Goal: Find specific page/section: Find specific page/section

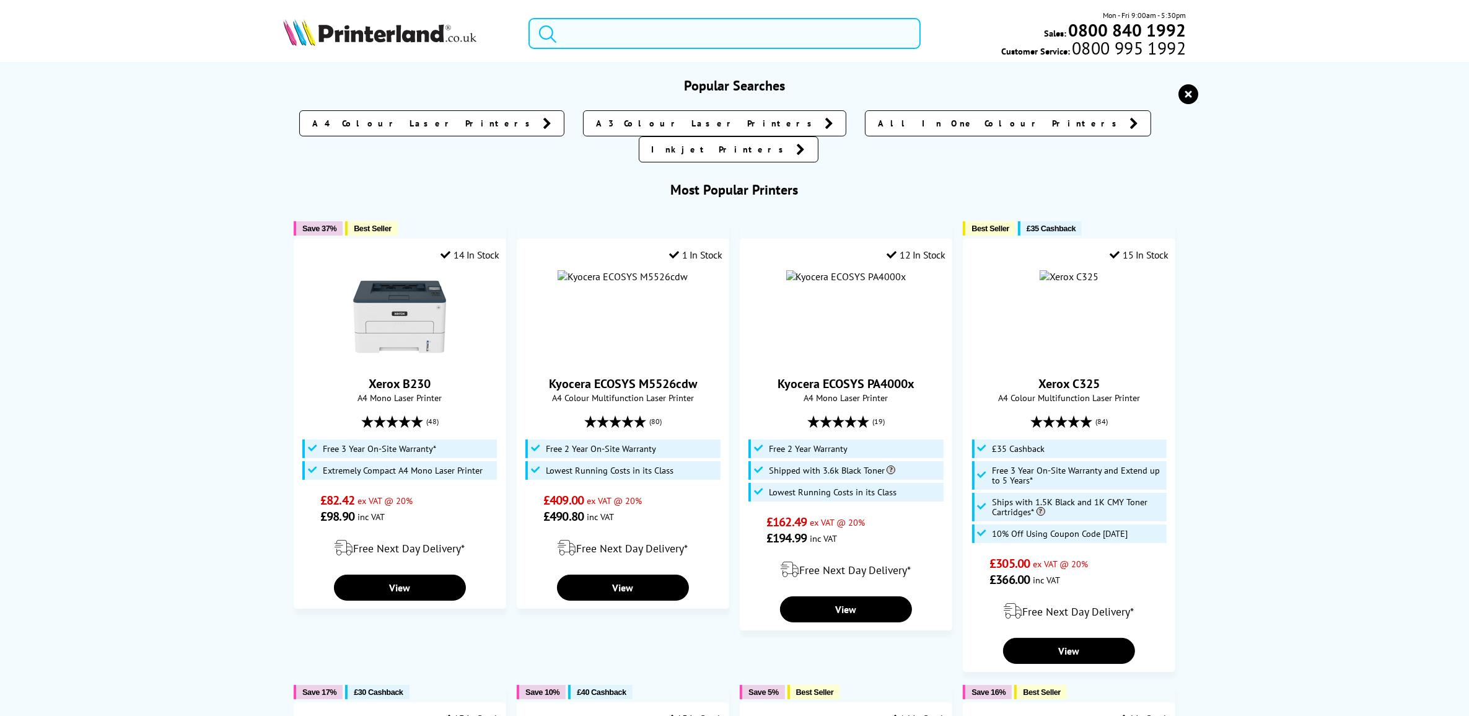
click at [602, 39] on input "search" at bounding box center [724, 33] width 392 height 31
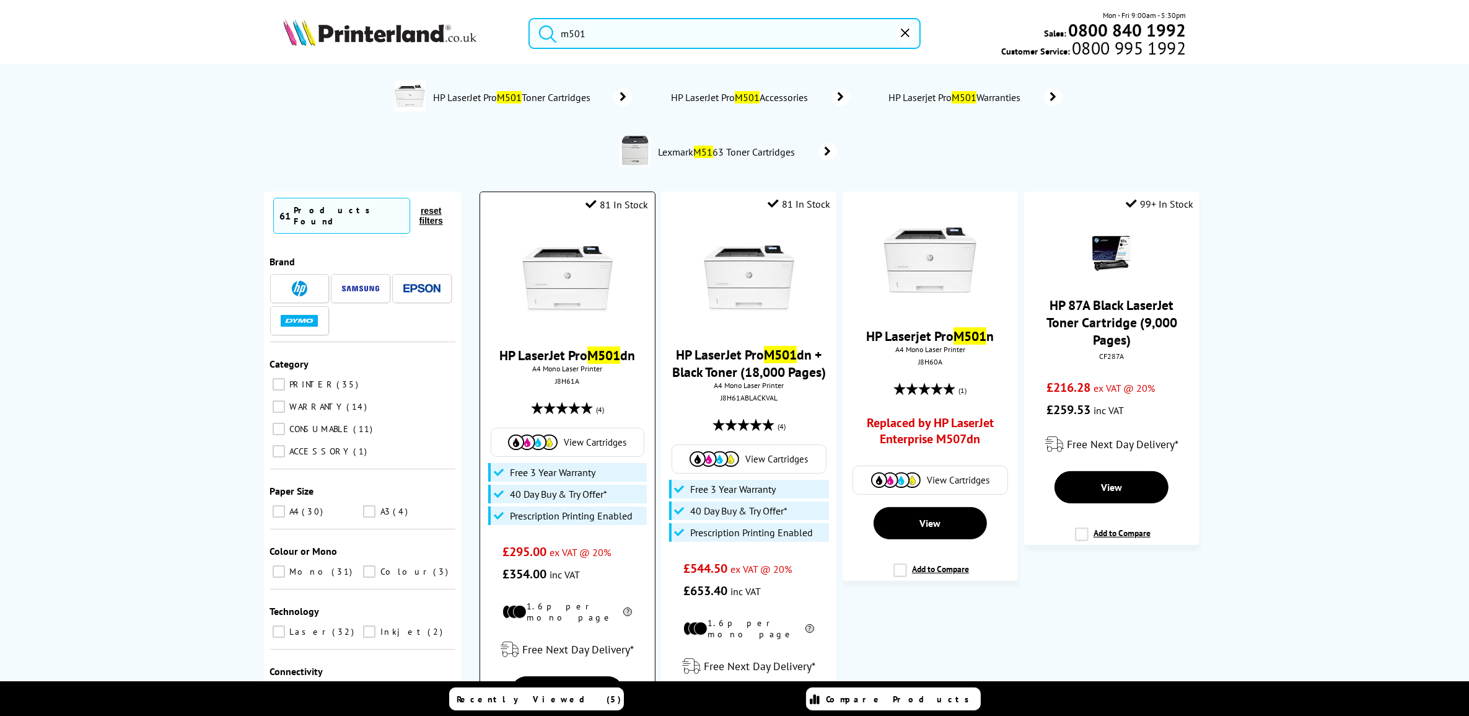
type input "m501"
click at [571, 346] on link "HP LaserJet Pro M501 dn" at bounding box center [567, 354] width 136 height 17
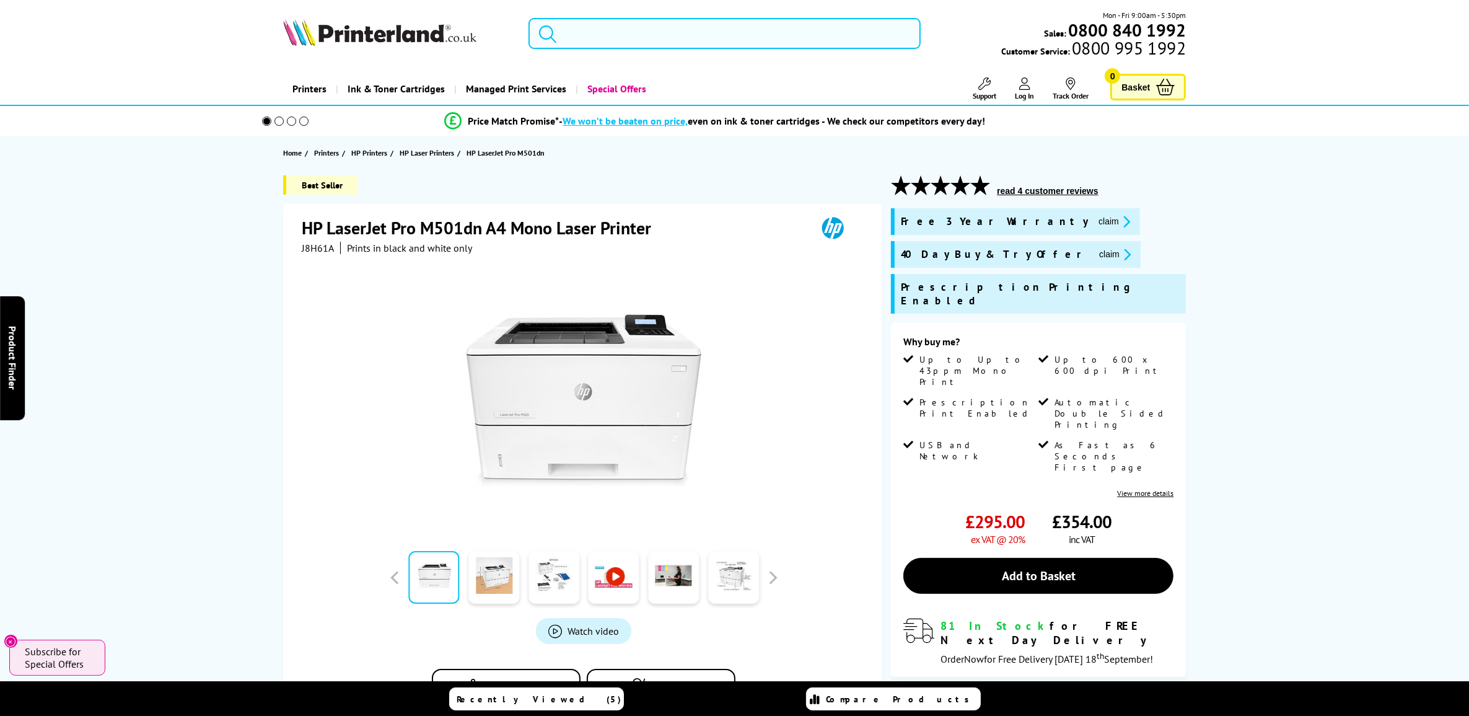
drag, startPoint x: 672, startPoint y: 28, endPoint x: 855, endPoint y: 50, distance: 184.1
click at [672, 28] on input "search" at bounding box center [724, 33] width 392 height 31
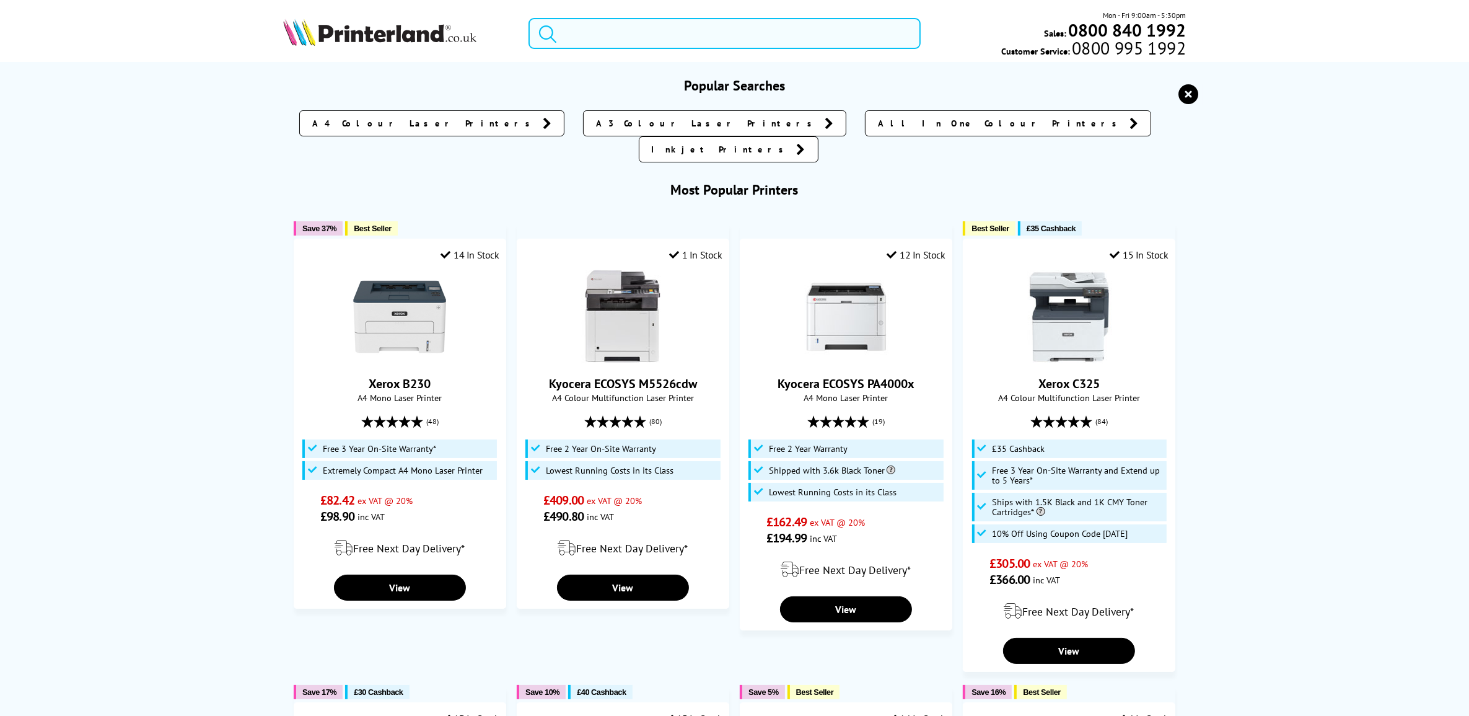
paste input "1102P23NL0"
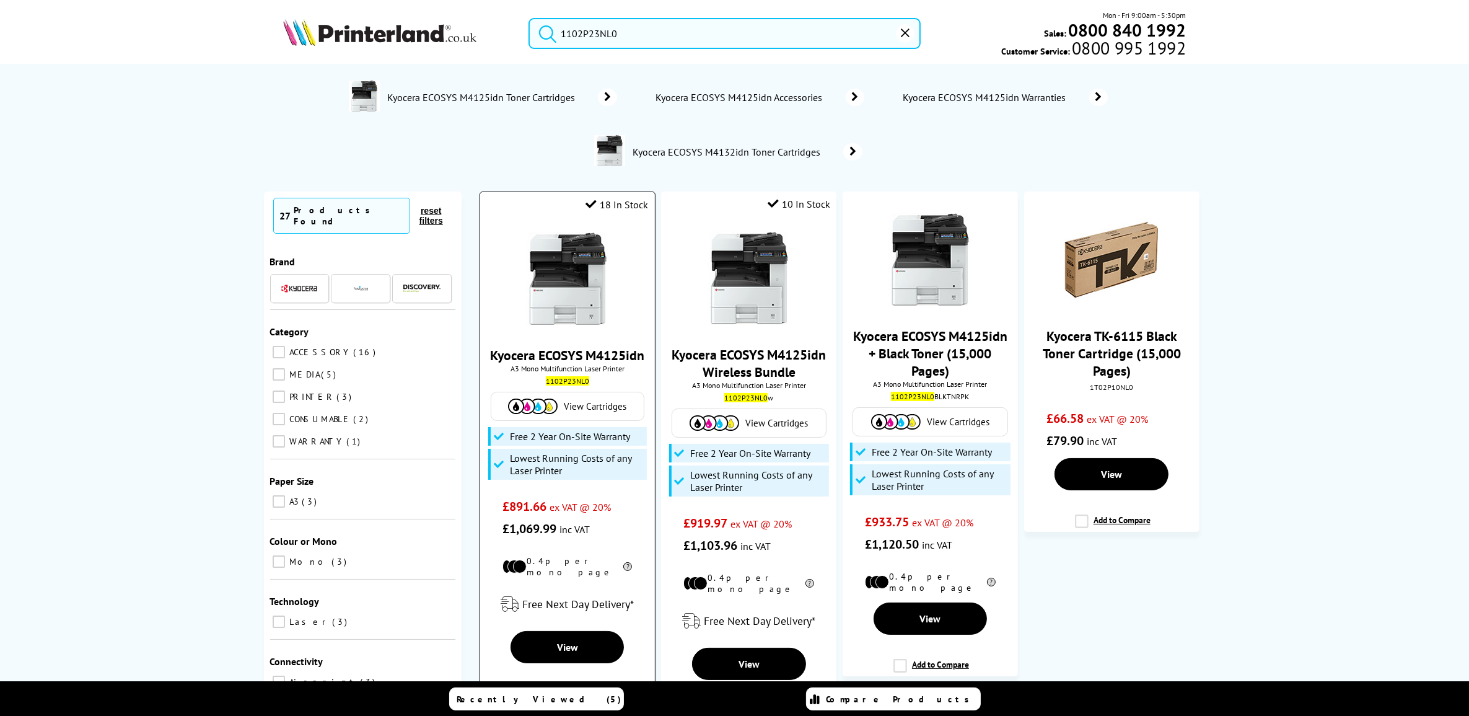
type input "1102P23NL0"
click at [568, 357] on link "Kyocera ECOSYS M4125idn" at bounding box center [567, 354] width 154 height 17
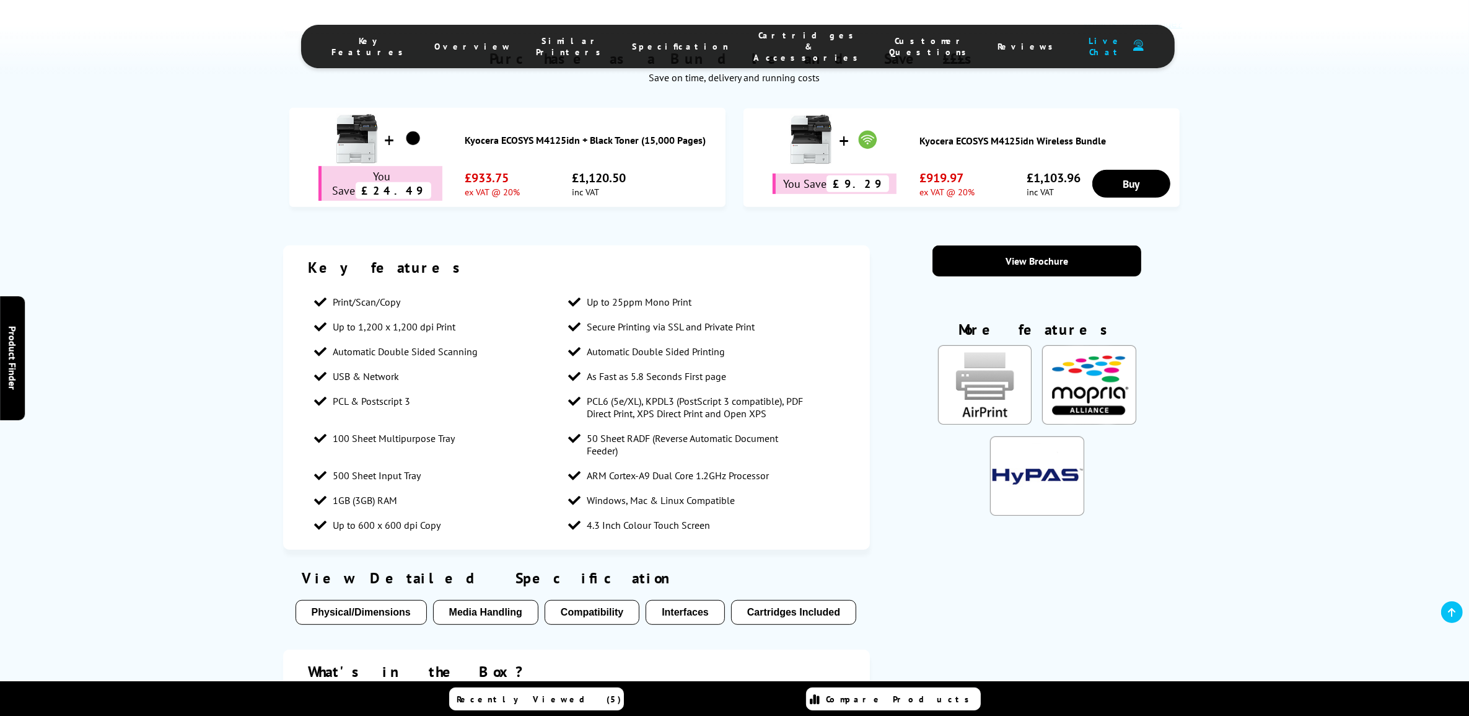
scroll to position [716, 0]
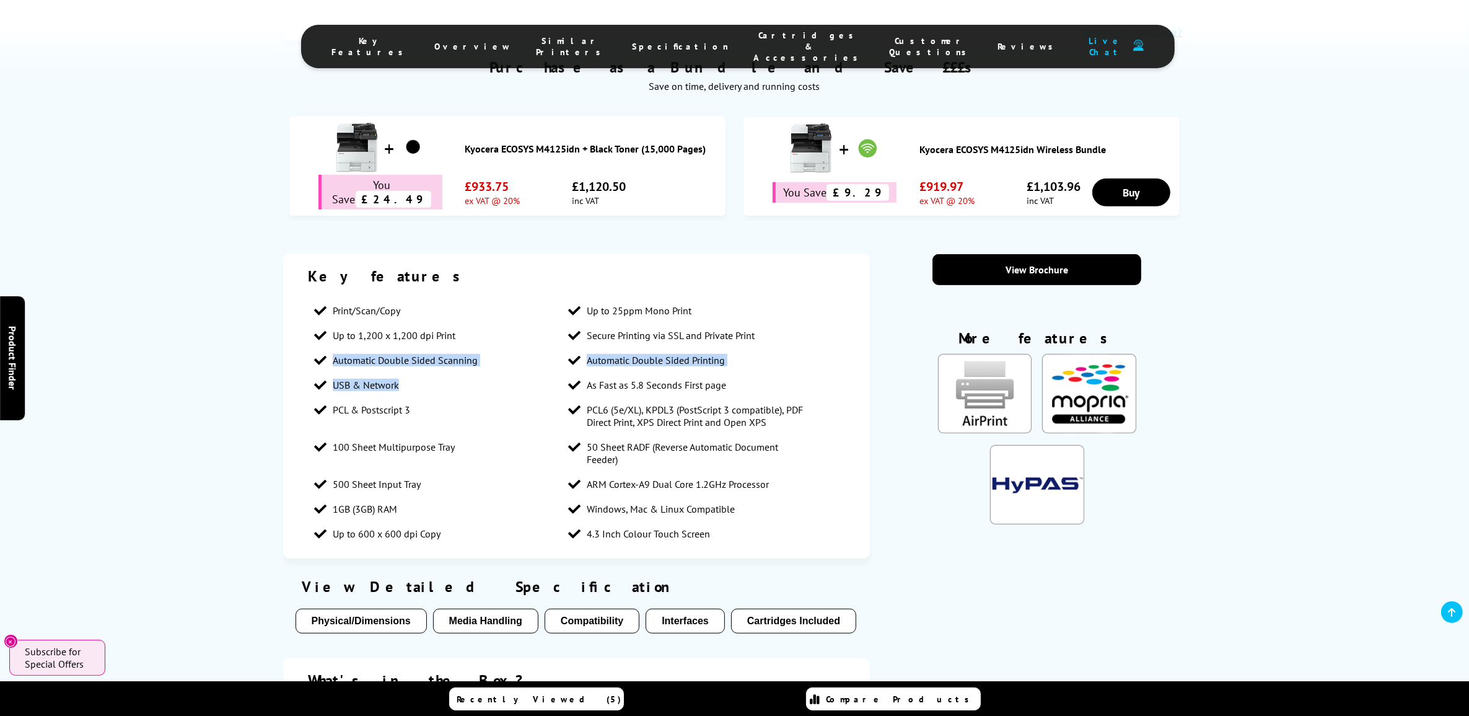
drag, startPoint x: 415, startPoint y: 318, endPoint x: 299, endPoint y: 301, distance: 117.1
click at [299, 301] on div "Key features Print/Scan/Copy Up to 25ppm Mono Print Up to 1,200 x 1,200 dpi Pri…" at bounding box center [576, 406] width 587 height 304
drag, startPoint x: 299, startPoint y: 301, endPoint x: 530, endPoint y: 372, distance: 241.6
click at [530, 434] on li "100 Sheet Multipurpose Tray" at bounding box center [435, 446] width 254 height 25
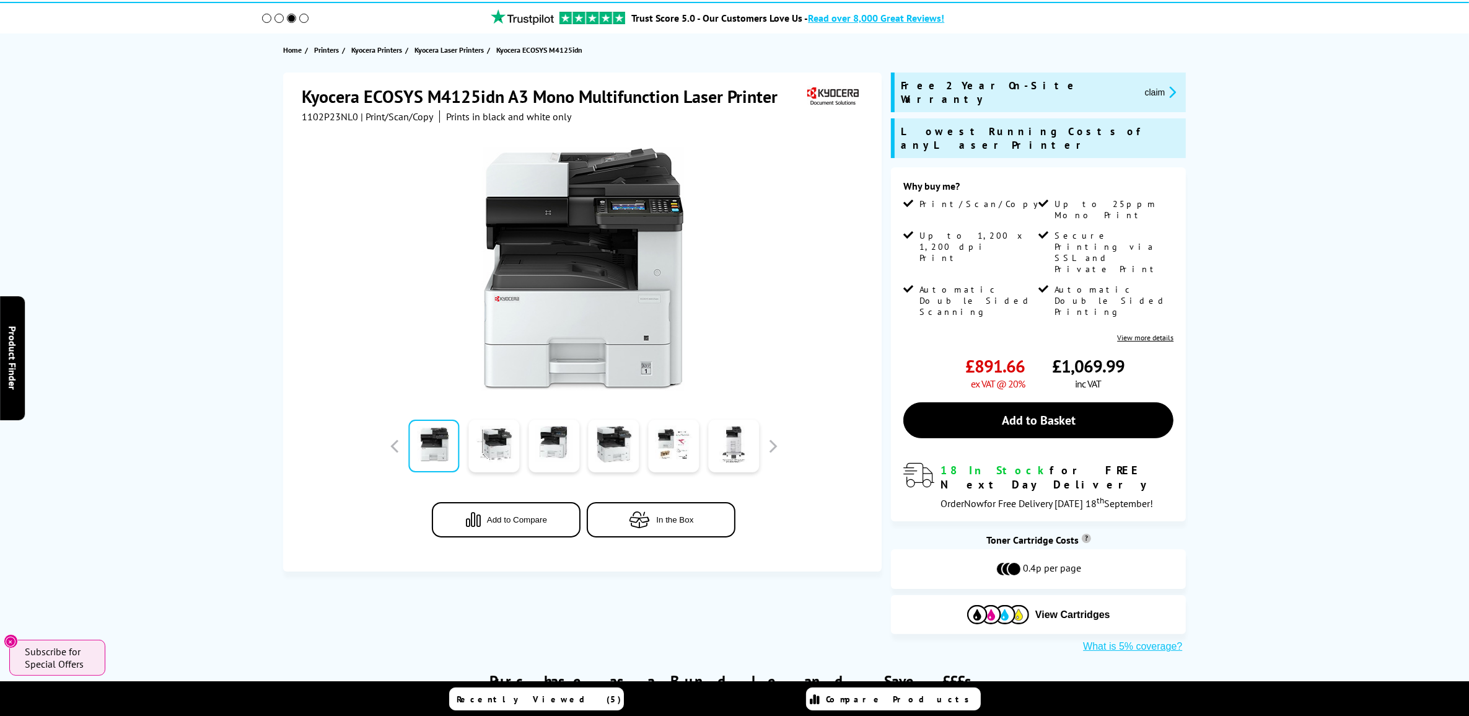
scroll to position [0, 0]
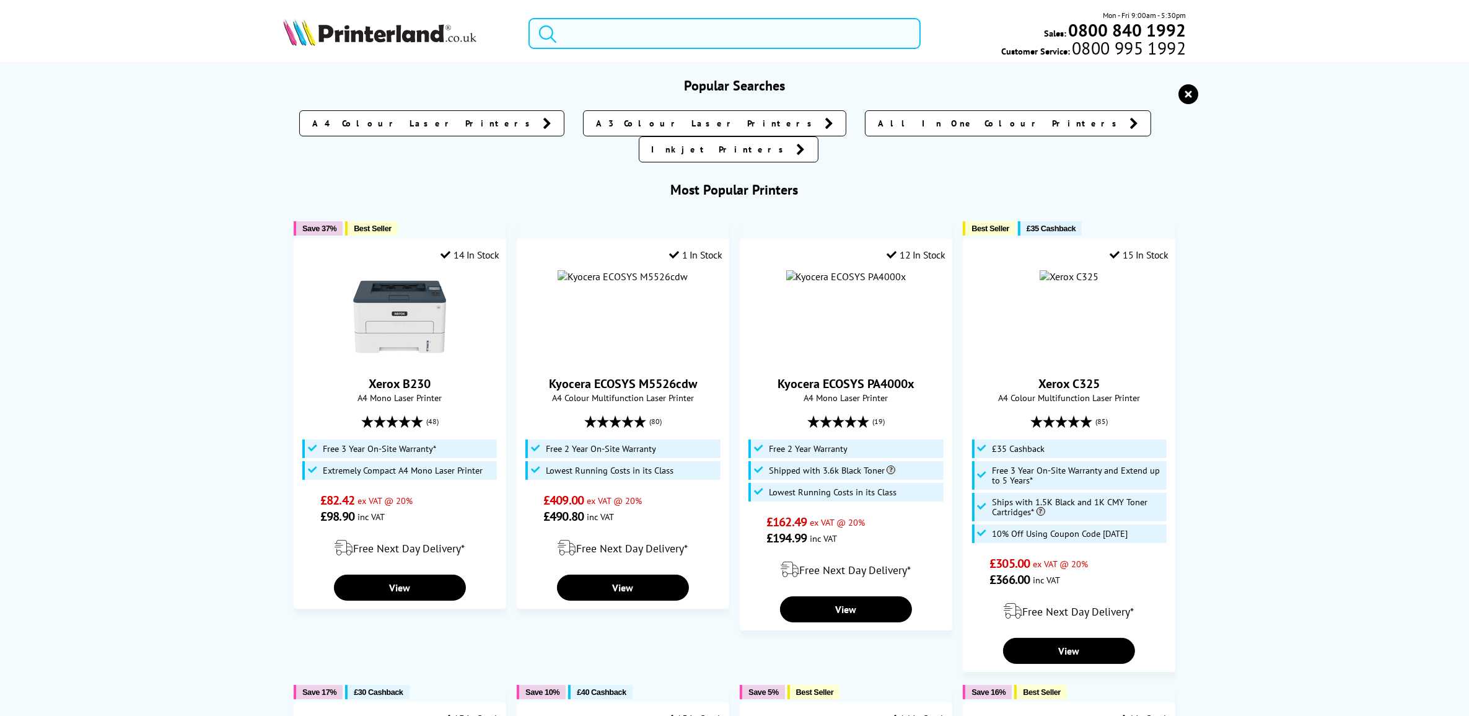
click at [683, 40] on input "search" at bounding box center [724, 33] width 392 height 31
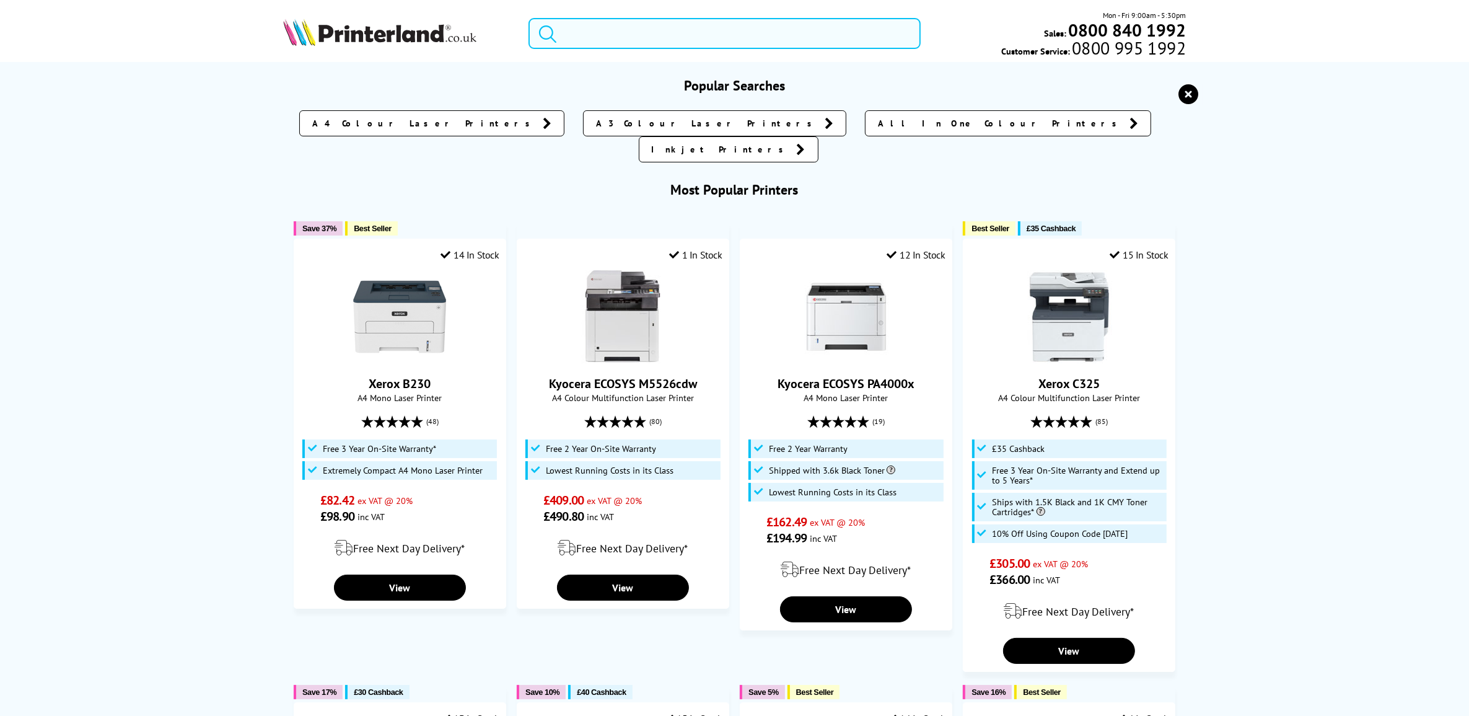
paste input "1102P13NL0"
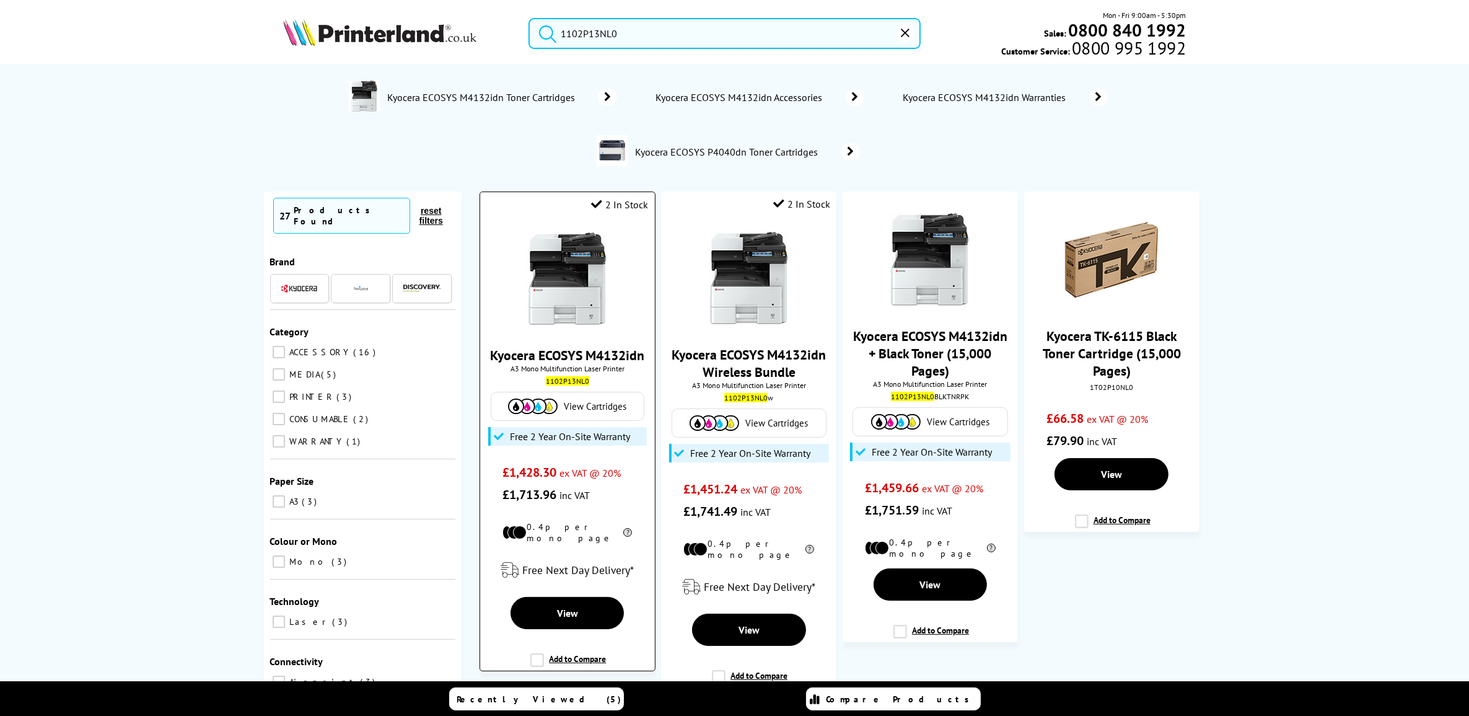
type input "1102P13NL0"
click at [568, 364] on link "Kyocera ECOSYS M4132idn" at bounding box center [567, 354] width 154 height 17
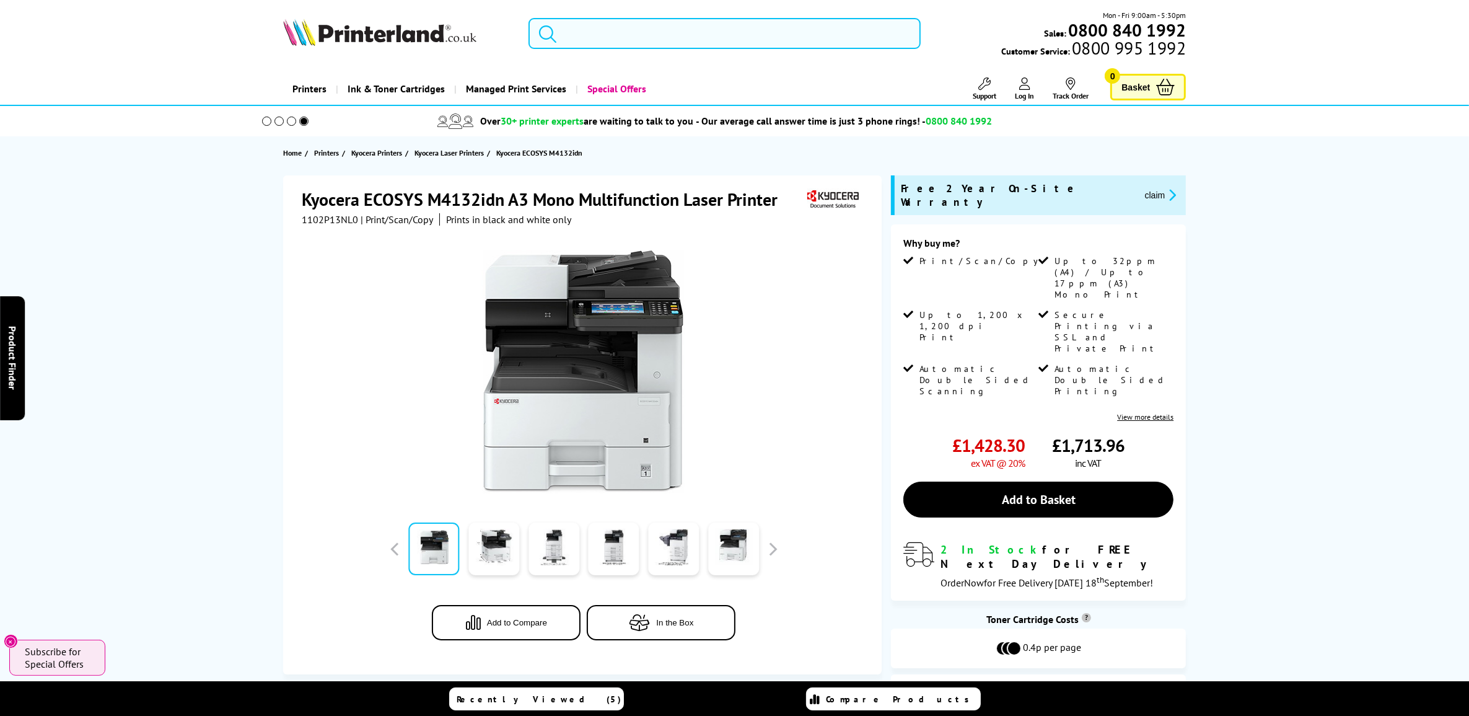
drag, startPoint x: 603, startPoint y: 35, endPoint x: 698, endPoint y: 68, distance: 100.5
click at [603, 35] on input "search" at bounding box center [724, 33] width 392 height 31
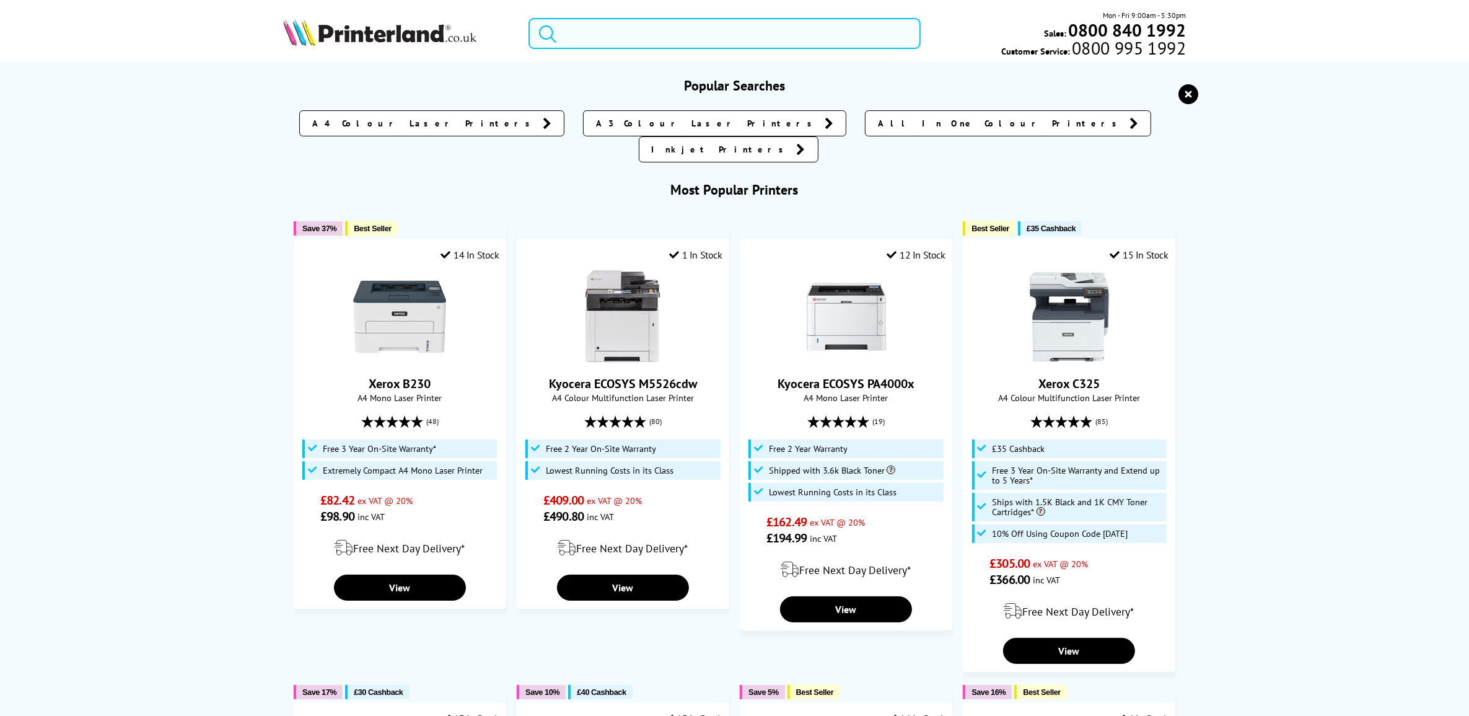
paste input "1102P43NL0"
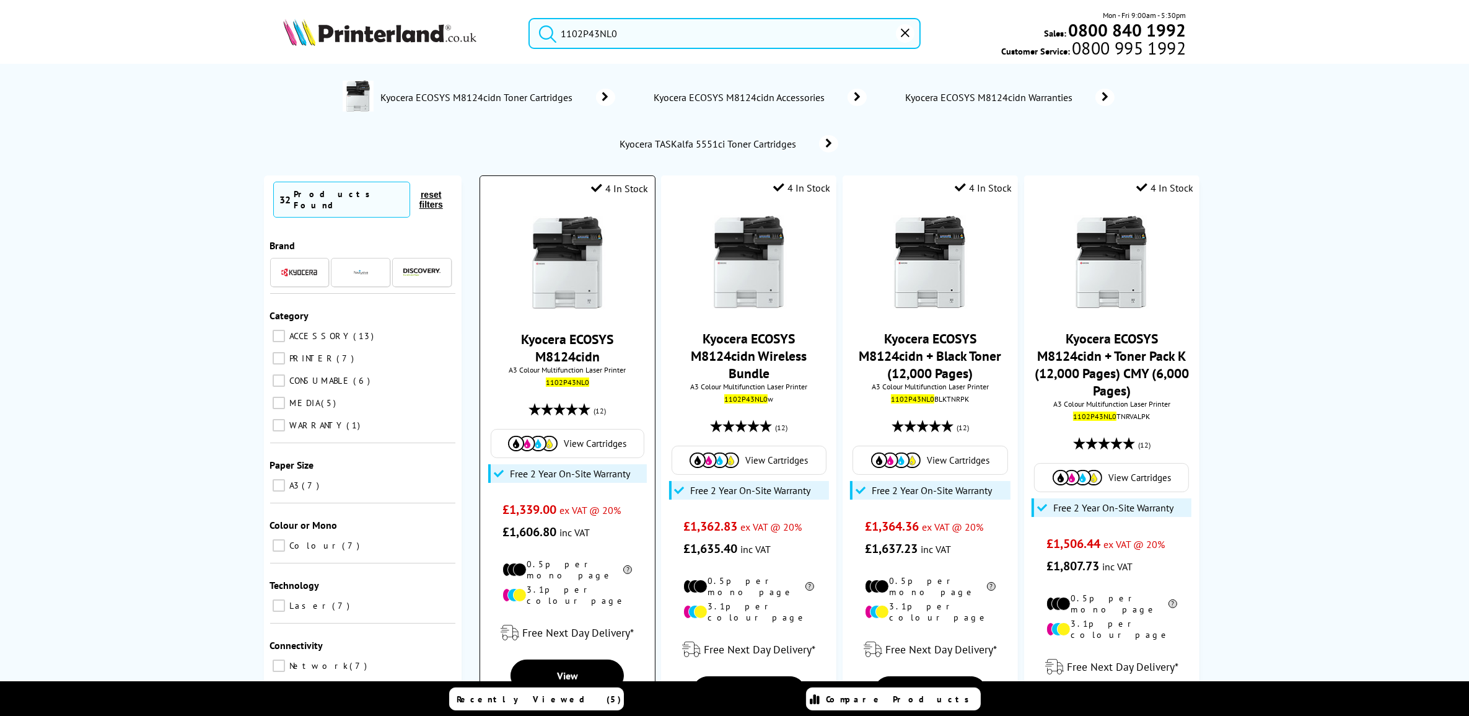
type input "1102P43NL0"
click at [573, 351] on link "Kyocera ECOSYS M8124cidn" at bounding box center [567, 347] width 92 height 35
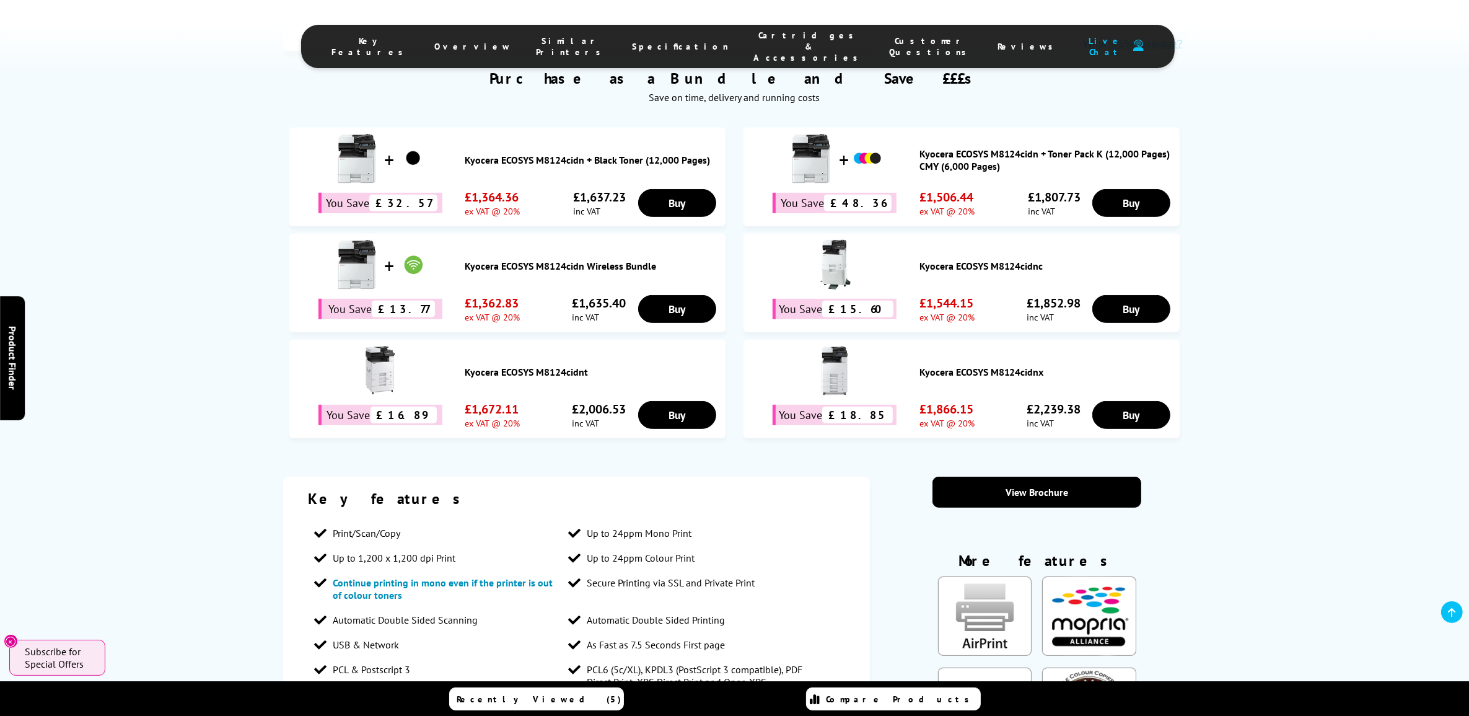
scroll to position [774, 0]
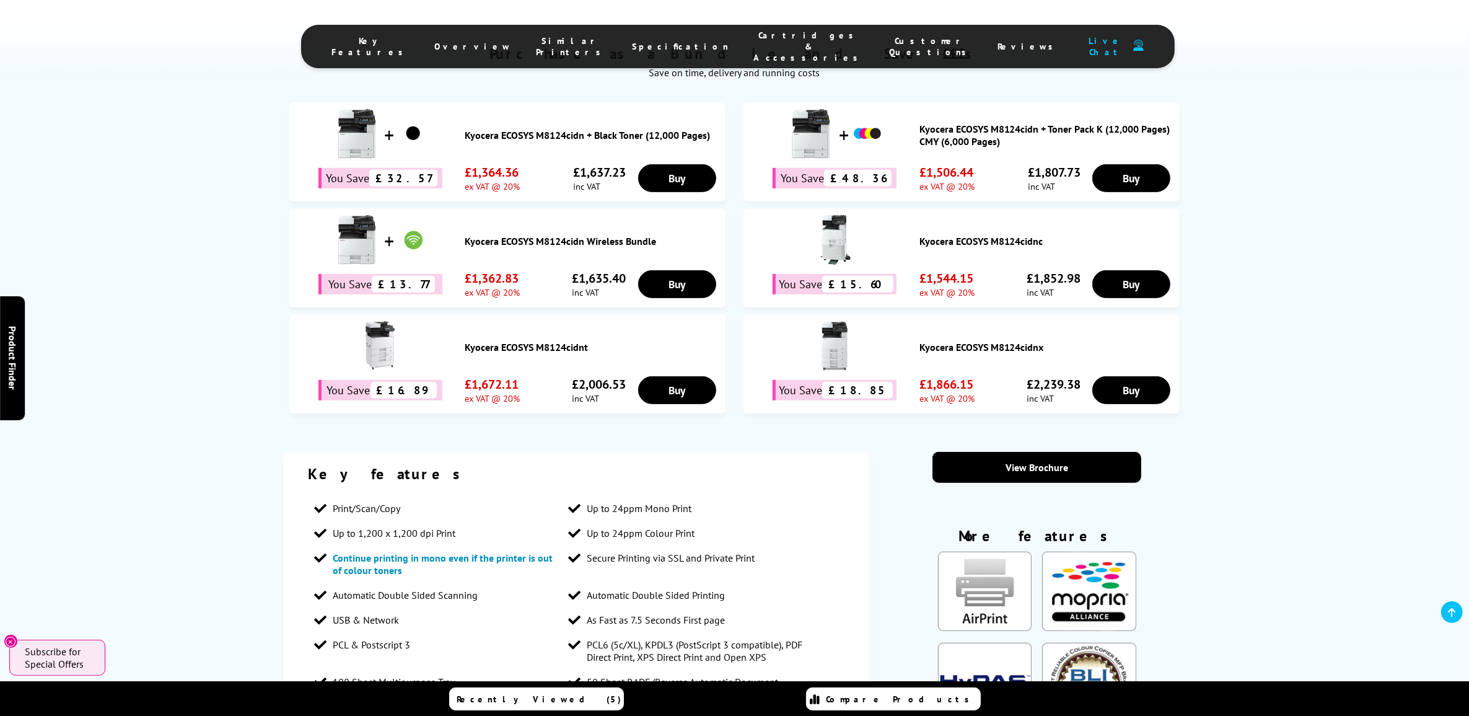
click at [406, 607] on li "USB & Network" at bounding box center [435, 619] width 254 height 25
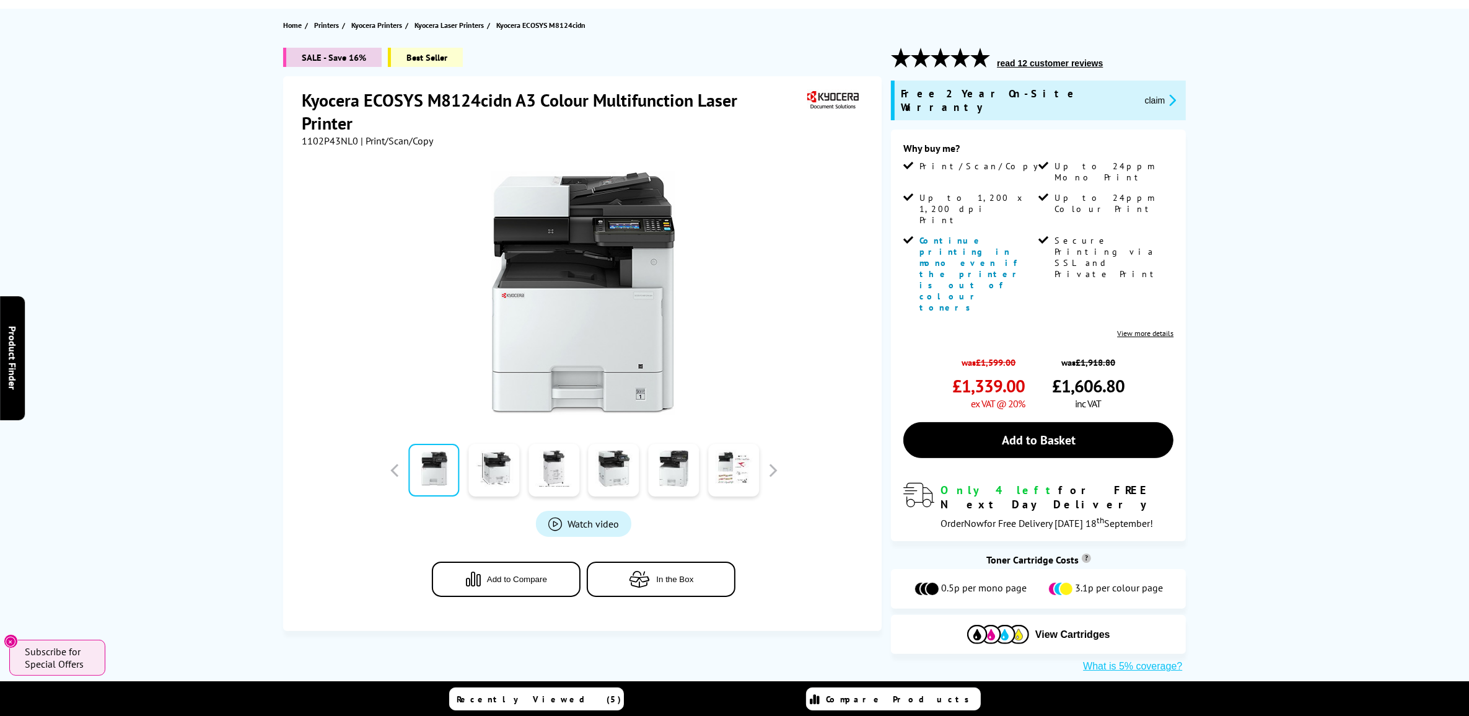
scroll to position [0, 0]
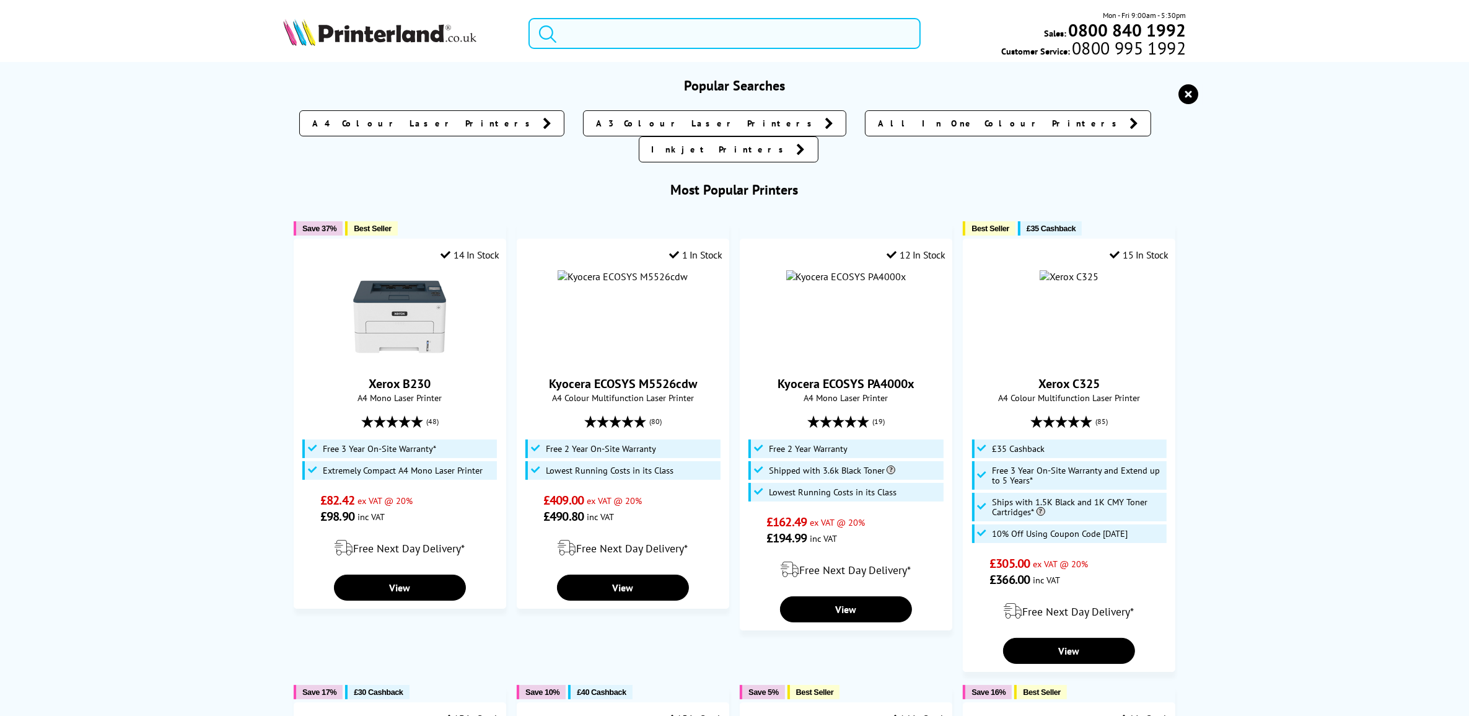
drag, startPoint x: 623, startPoint y: 36, endPoint x: 637, endPoint y: 39, distance: 14.6
click at [623, 36] on input "search" at bounding box center [724, 33] width 392 height 31
paste input "1102P33NL0"
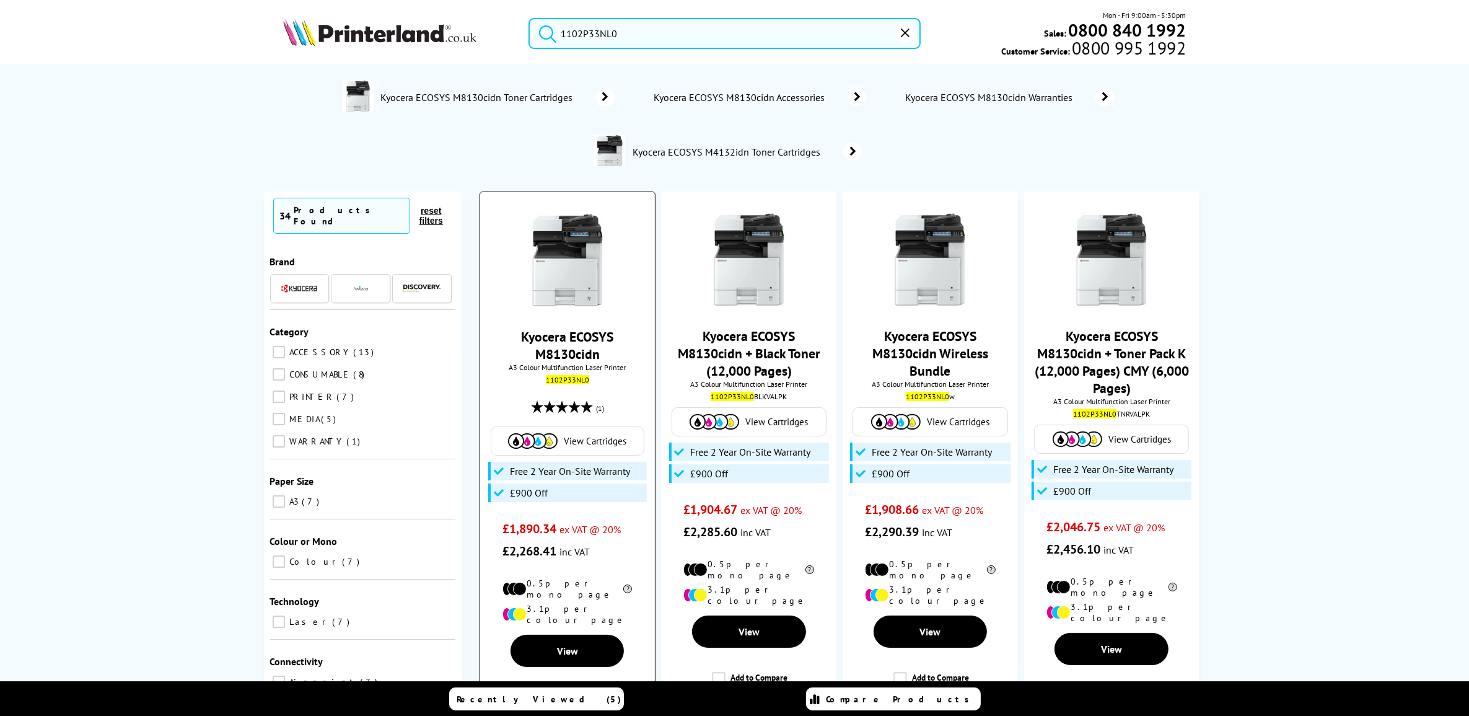
type input "1102P33NL0"
click at [547, 333] on link "Kyocera ECOSYS M8130cidn" at bounding box center [567, 345] width 92 height 35
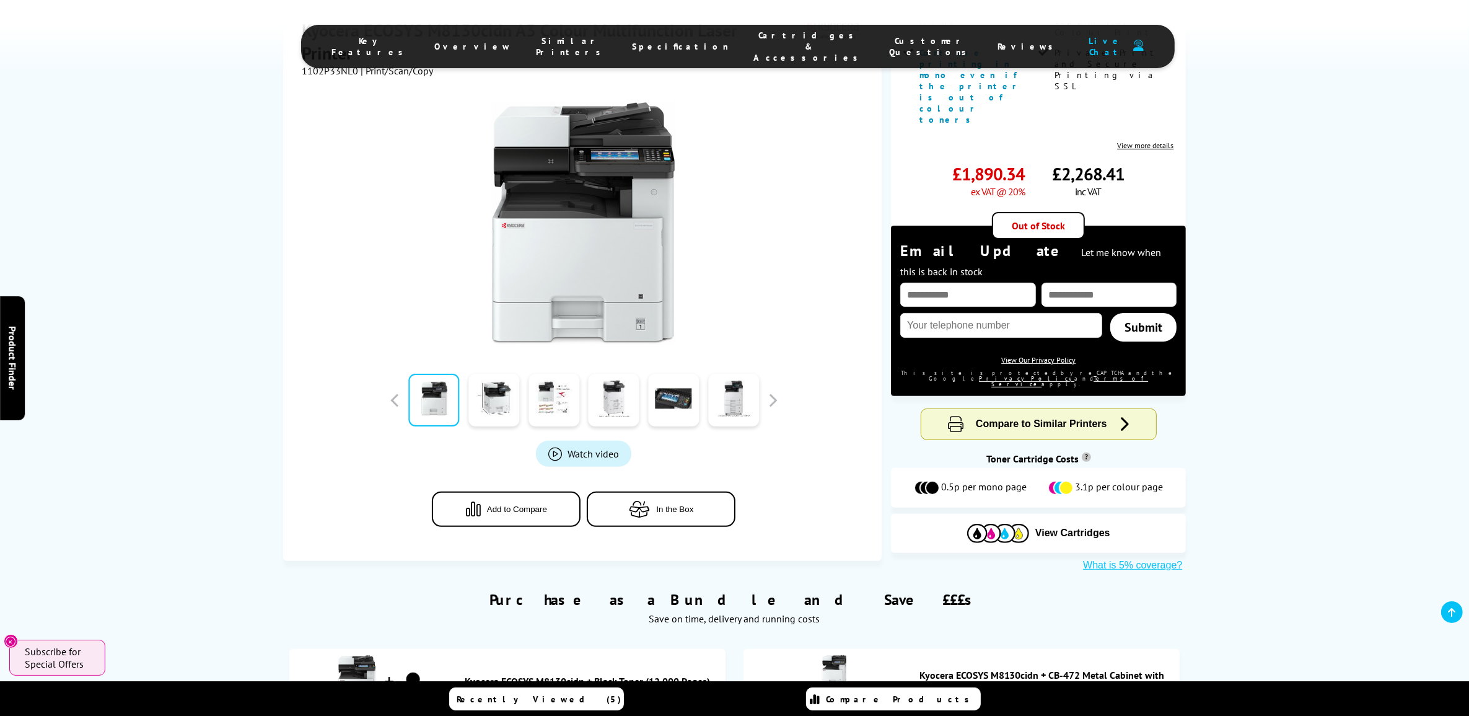
scroll to position [348, 0]
